Goal: Transaction & Acquisition: Subscribe to service/newsletter

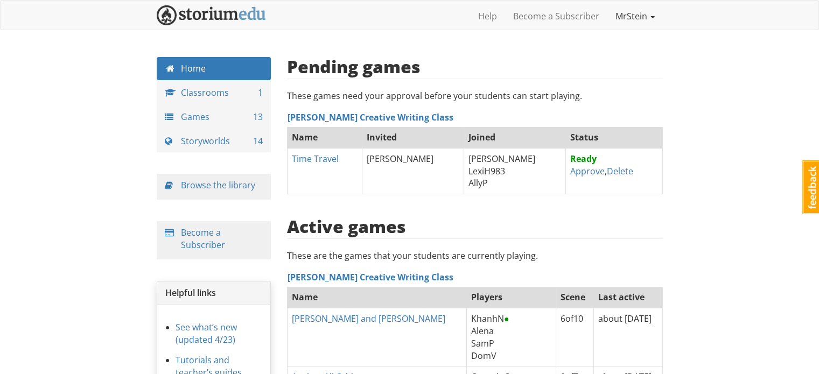
click at [636, 12] on link "MrStein" at bounding box center [635, 16] width 55 height 27
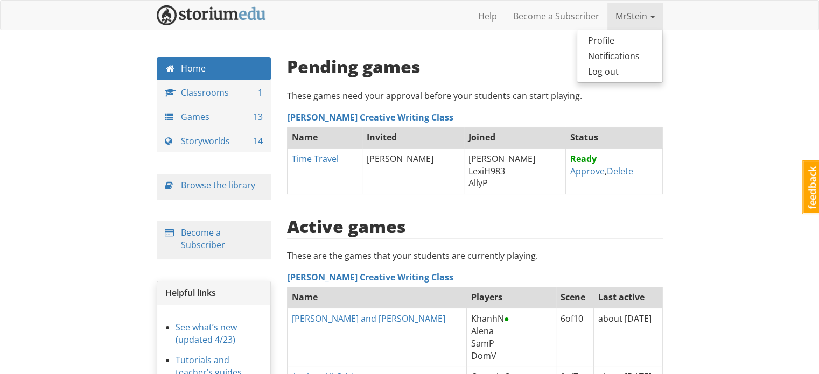
click at [636, 12] on link "MrStein" at bounding box center [635, 16] width 55 height 27
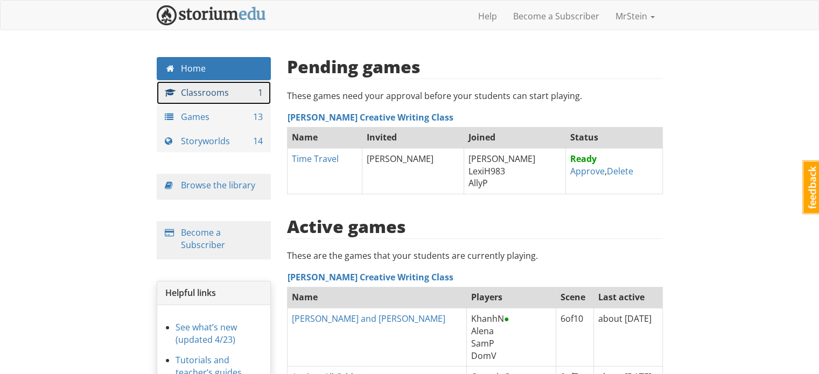
click at [187, 92] on link "Classrooms 1" at bounding box center [214, 92] width 115 height 23
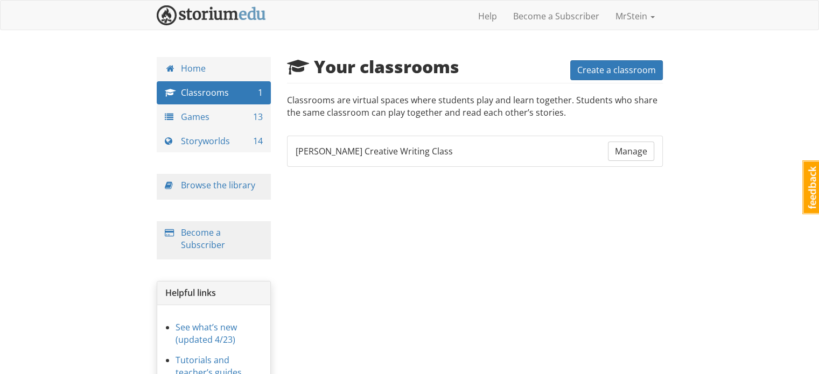
click at [142, 90] on div "mrstein MrStein 1 Toggle navigation Help Become a Subscriber MrStein Profile No…" at bounding box center [409, 245] width 819 height 490
click at [143, 88] on div "mrstein MrStein 1 Toggle navigation Help Become a Subscriber MrStein Profile No…" at bounding box center [409, 245] width 819 height 490
click at [147, 88] on div "mrstein MrStein 1 Toggle navigation Help Become a Subscriber MrStein Profile No…" at bounding box center [409, 245] width 819 height 490
click at [144, 88] on div "mrstein MrStein 1 Toggle navigation Help Become a Subscriber MrStein Profile No…" at bounding box center [409, 245] width 819 height 490
click at [544, 16] on link "Become a Subscriber" at bounding box center [556, 16] width 102 height 27
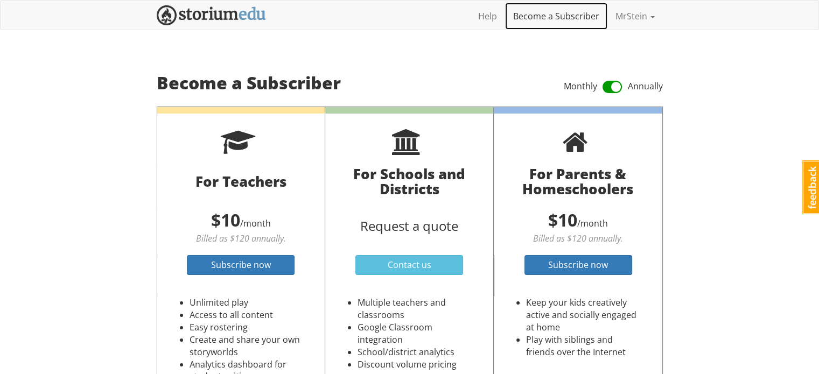
scroll to position [54, 0]
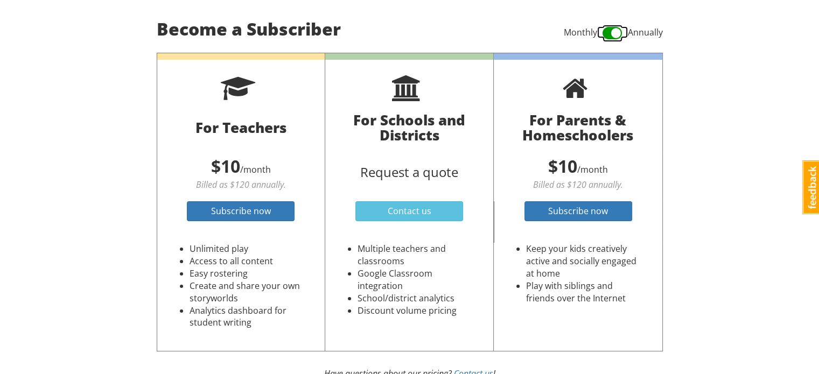
click at [610, 32] on span at bounding box center [613, 33] width 20 height 17
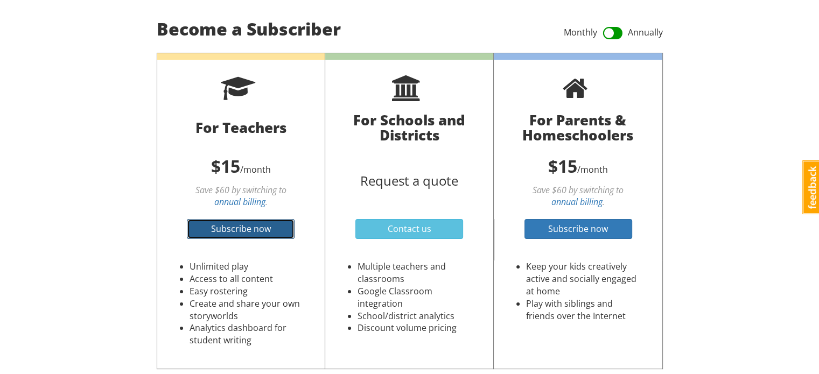
click at [276, 225] on link "Subscribe now" at bounding box center [241, 229] width 108 height 20
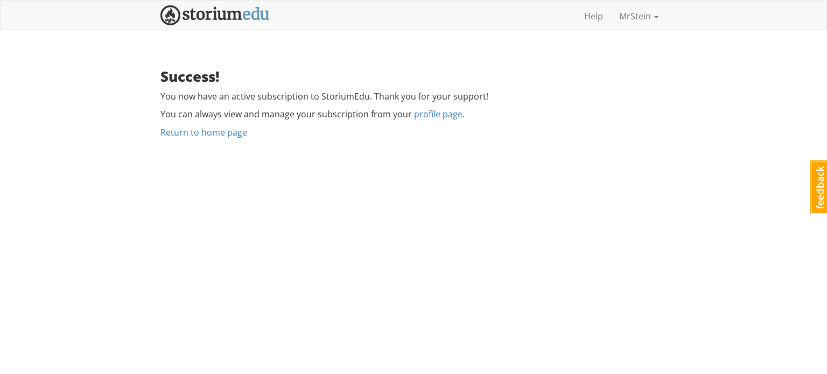
click at [299, 145] on html "mrstein MrStein 1 Toggle navigation Help MrStein Profile Notifications Log out …" at bounding box center [413, 72] width 827 height 145
click at [631, 15] on link "MrStein" at bounding box center [638, 16] width 55 height 27
click at [330, 8] on div "Help MrStein Profile Notifications Log out" at bounding box center [414, 16] width 506 height 27
click at [306, 10] on div "Help MrStein Profile Notifications Log out" at bounding box center [414, 16] width 506 height 27
click at [322, 10] on div "Help MrStein Profile Notifications Log out" at bounding box center [414, 16] width 506 height 27
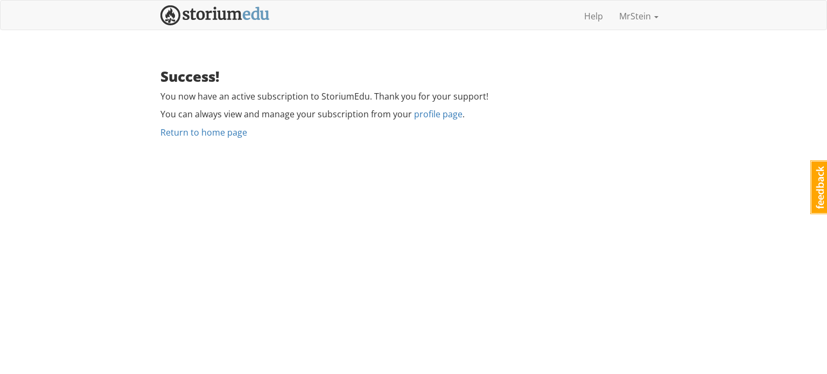
click at [325, 13] on div "Help MrStein Profile Notifications Log out" at bounding box center [414, 16] width 506 height 27
